Goal: Check status

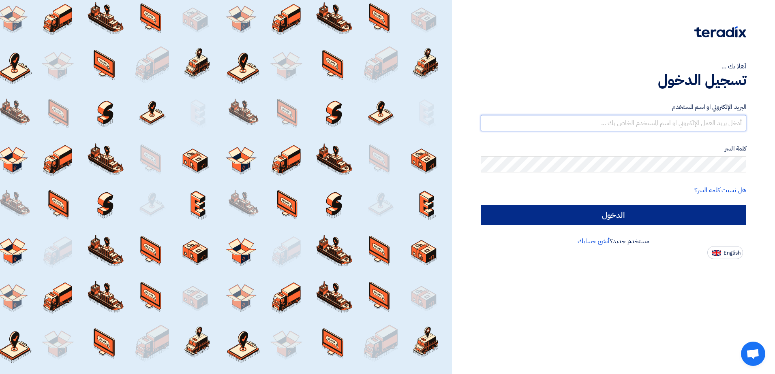
type input "[EMAIL_ADDRESS][DOMAIN_NAME]"
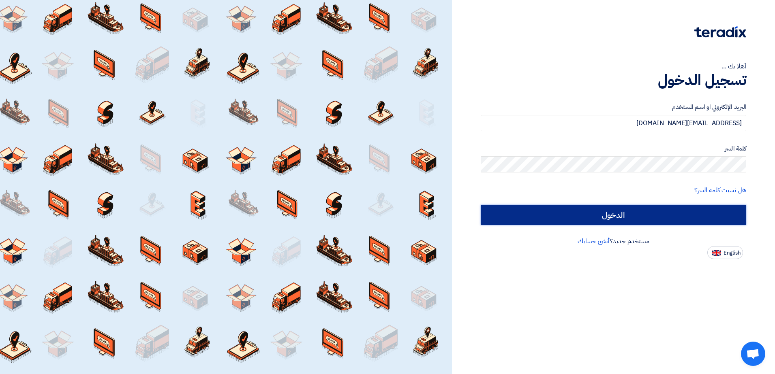
click at [619, 213] on input "الدخول" at bounding box center [613, 215] width 265 height 20
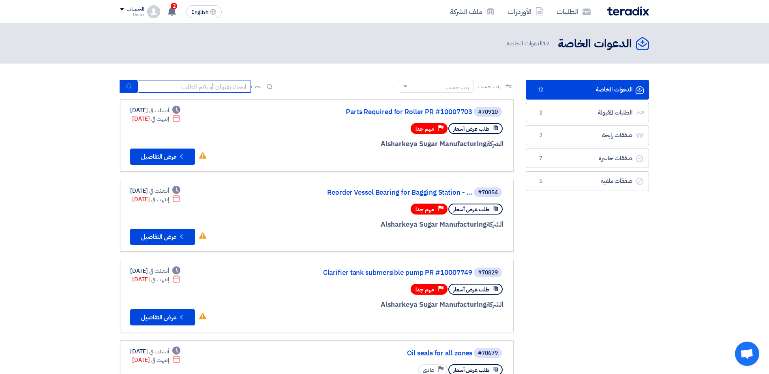
click at [162, 87] on input at bounding box center [193, 87] width 113 height 12
type input "100077"
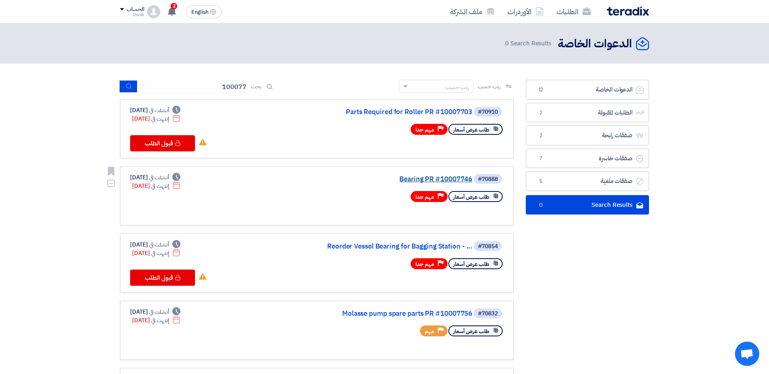
click at [428, 178] on link "Bearing PR #10007746" at bounding box center [391, 179] width 162 height 7
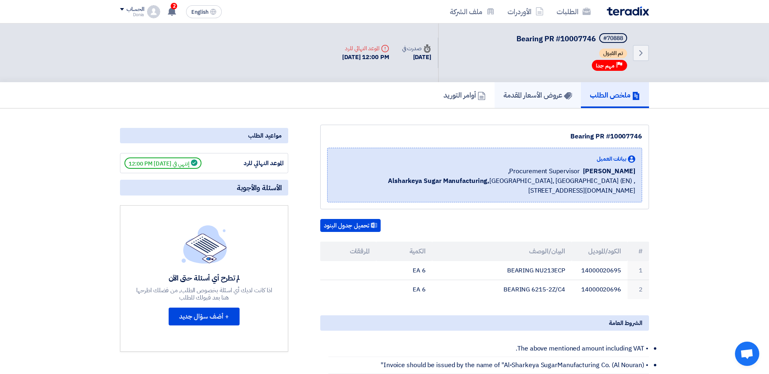
click at [536, 98] on h5 "عروض الأسعار المقدمة" at bounding box center [537, 94] width 68 height 9
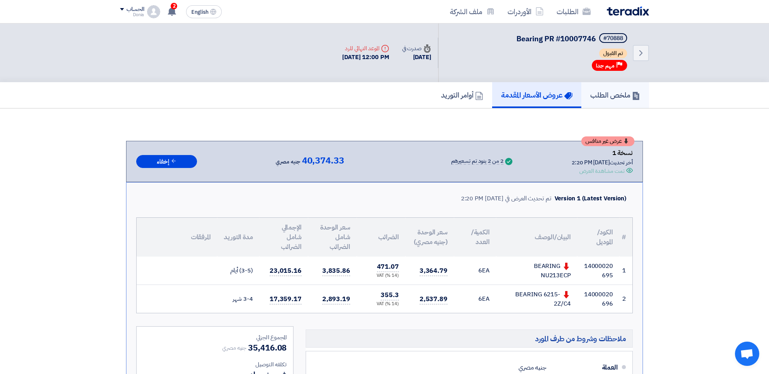
click at [611, 96] on h5 "ملخص الطلب" at bounding box center [615, 94] width 50 height 9
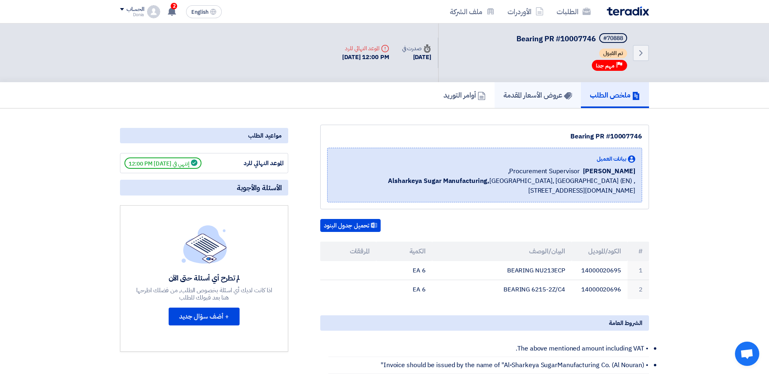
click at [565, 96] on use at bounding box center [568, 95] width 8 height 7
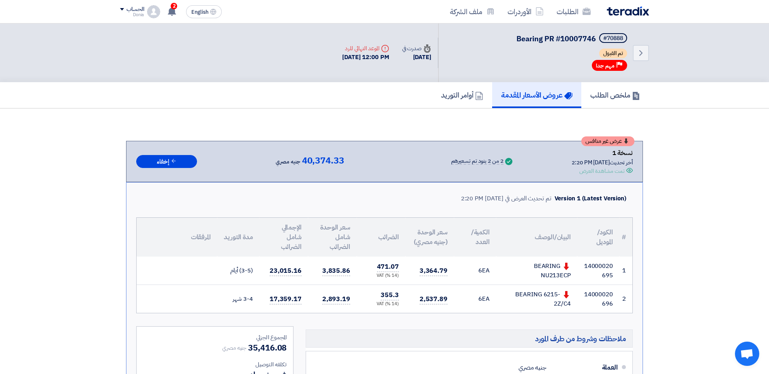
drag, startPoint x: 455, startPoint y: 162, endPoint x: 519, endPoint y: 163, distance: 64.0
click at [519, 163] on div "عرض غير منافس نسخة 1 أخر تحديث [DATE] 2:20 PM Offer is Seen تمت مشاهدة العرض Su…" at bounding box center [384, 162] width 496 height 28
click at [519, 164] on div "عرض غير منافس نسخة 1 أخر تحديث [DATE] 2:20 PM Offer is Seen تمت مشاهدة العرض Su…" at bounding box center [384, 162] width 496 height 28
click at [608, 102] on link "ملخص الطلب" at bounding box center [615, 95] width 68 height 26
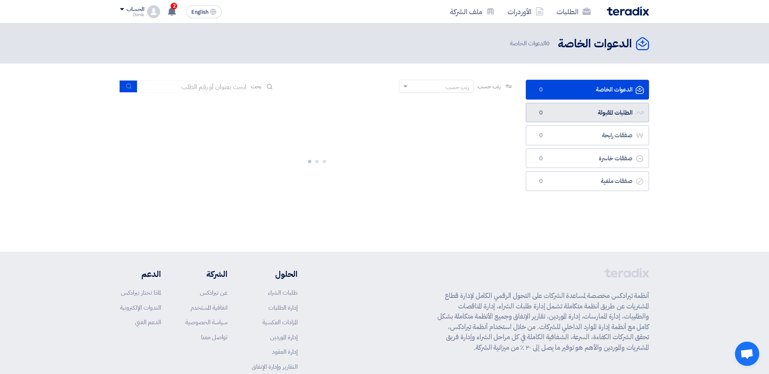
click at [597, 115] on link "الطلبات المقبولة الطلبات المقبولة 0" at bounding box center [587, 113] width 123 height 20
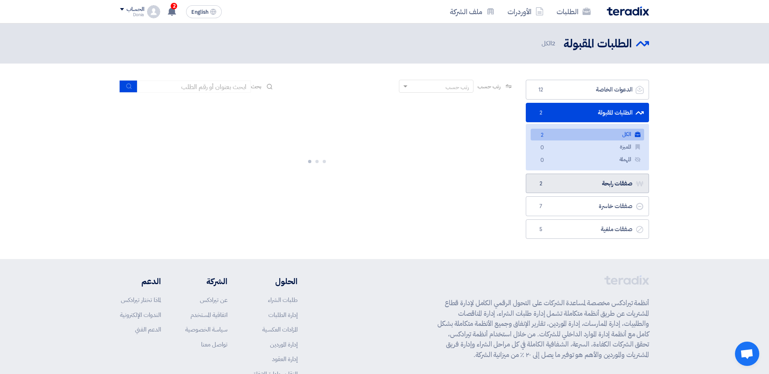
click at [601, 187] on link "صفقات رابحة صفقات رابحة 2" at bounding box center [587, 184] width 123 height 20
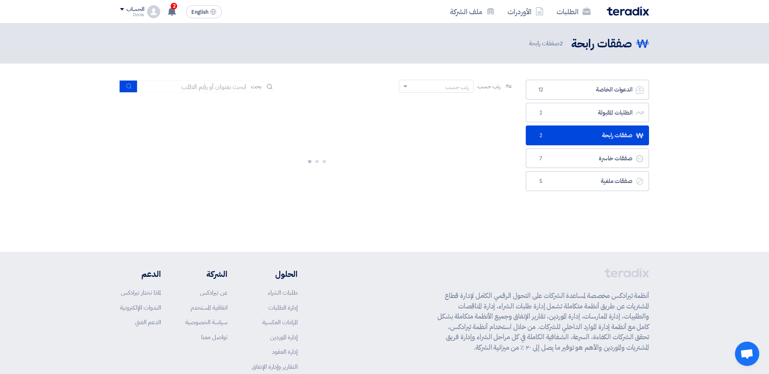
click at [557, 130] on link "صفقات رابحة صفقات رابحة 2" at bounding box center [587, 136] width 123 height 20
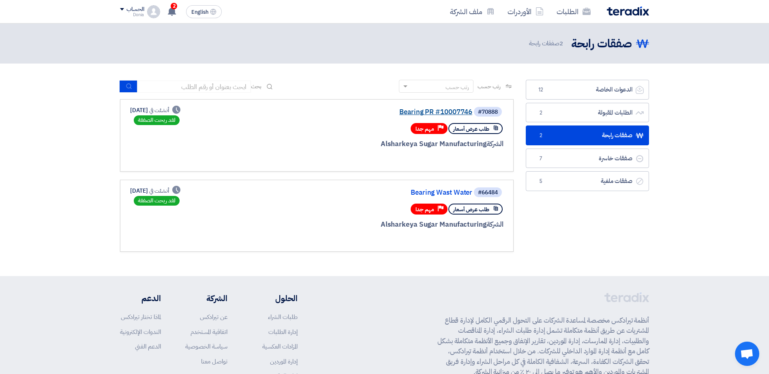
click at [441, 109] on link "Bearing PR #10007746" at bounding box center [391, 112] width 162 height 7
